Goal: Find specific page/section: Find specific page/section

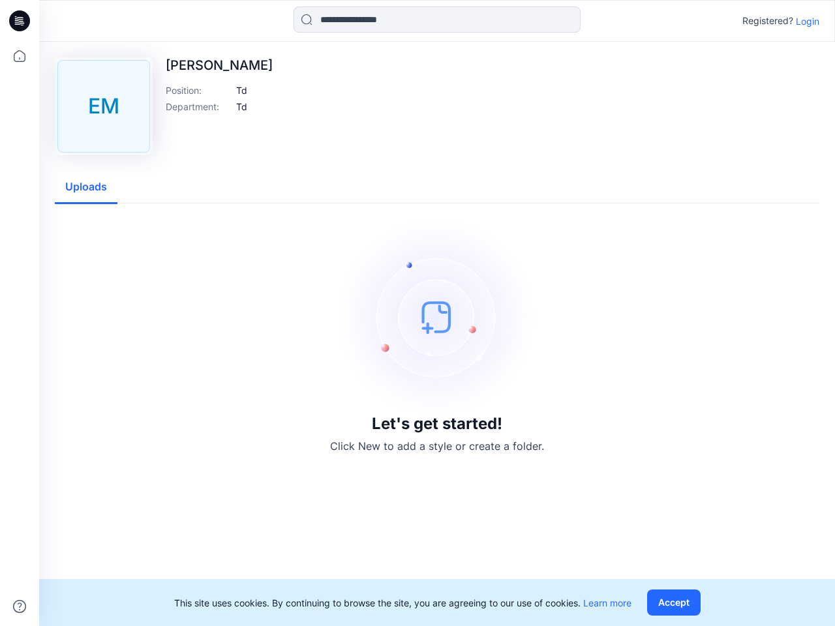
click at [418, 313] on img at bounding box center [437, 317] width 196 height 196
click at [20, 21] on icon at bounding box center [21, 21] width 5 height 1
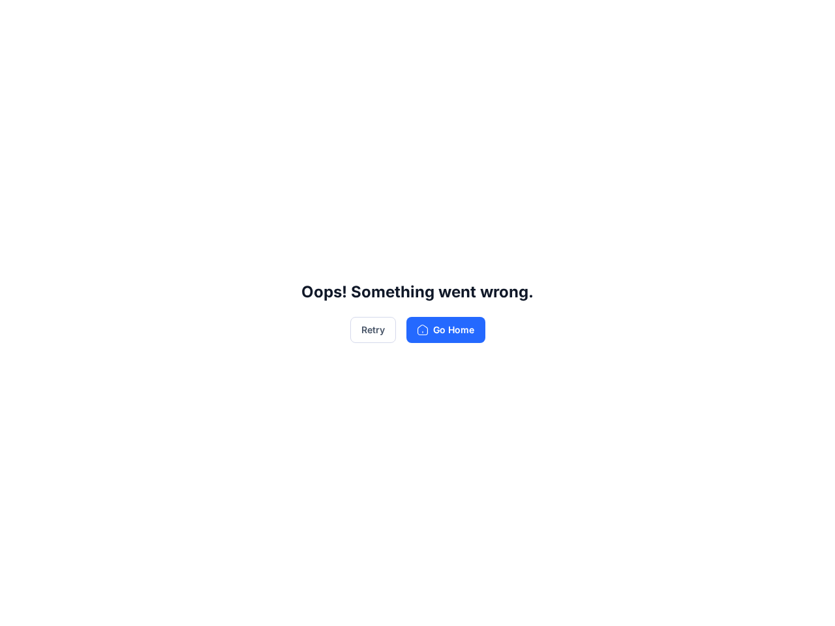
click at [20, 56] on div "Oops! Something went wrong. Retry Go Home" at bounding box center [417, 313] width 835 height 626
click at [20, 607] on div "Oops! Something went wrong. Retry Go Home" at bounding box center [417, 313] width 835 height 626
click at [437, 20] on div "Oops! Something went wrong. Retry Go Home" at bounding box center [417, 313] width 835 height 626
click at [808, 21] on div "Oops! Something went wrong. Retry Go Home" at bounding box center [417, 313] width 835 height 626
click at [241, 90] on div "Oops! Something went wrong. Retry Go Home" at bounding box center [417, 313] width 835 height 626
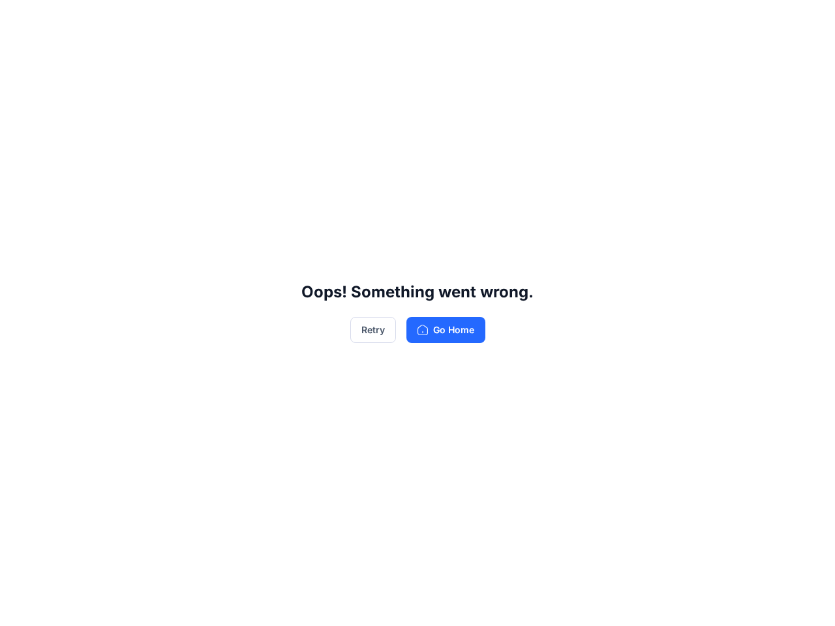
click at [241, 106] on div "Oops! Something went wrong. Retry Go Home" at bounding box center [417, 313] width 835 height 626
click at [86, 187] on div "Oops! Something went wrong. Retry Go Home" at bounding box center [417, 313] width 835 height 626
click at [677, 603] on div "Oops! Something went wrong. Retry Go Home" at bounding box center [417, 313] width 835 height 626
